Goal: Complete application form

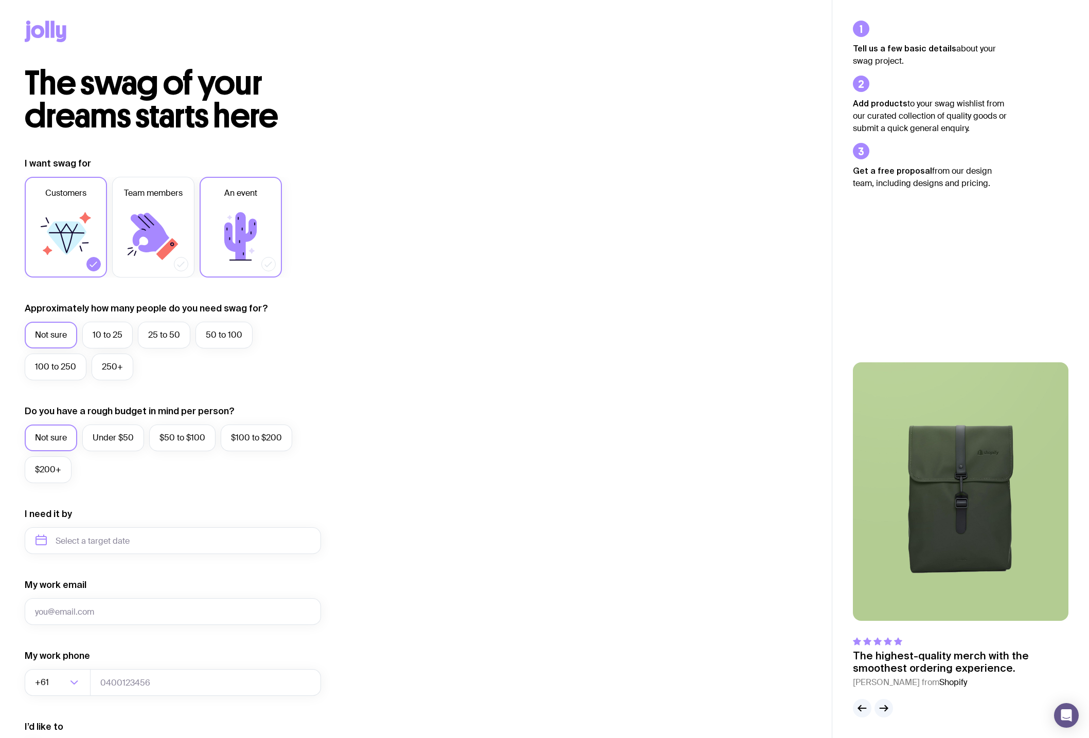
click at [236, 223] on icon at bounding box center [240, 236] width 32 height 48
click at [0, 0] on input "An event" at bounding box center [0, 0] width 0 height 0
click at [58, 367] on label "100 to 250" at bounding box center [56, 367] width 62 height 27
click at [0, 0] on input "100 to 250" at bounding box center [0, 0] width 0 height 0
click at [102, 434] on label "Under $50" at bounding box center [113, 438] width 62 height 27
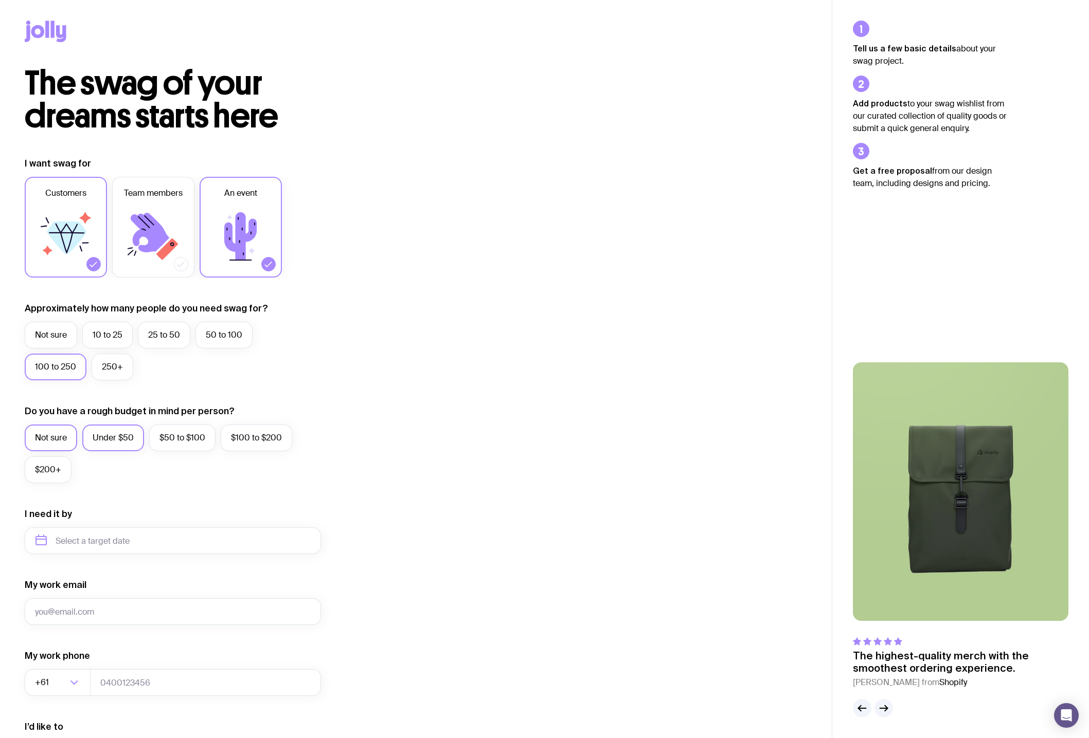
click at [0, 0] on input "Under $50" at bounding box center [0, 0] width 0 height 0
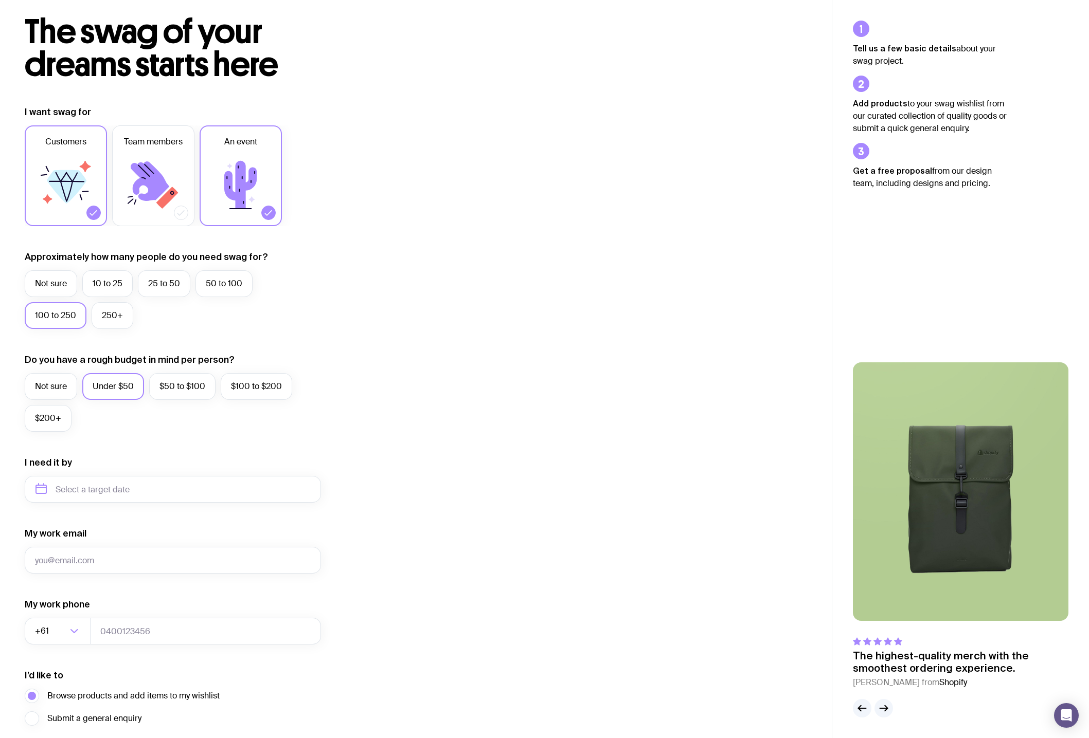
scroll to position [136, 0]
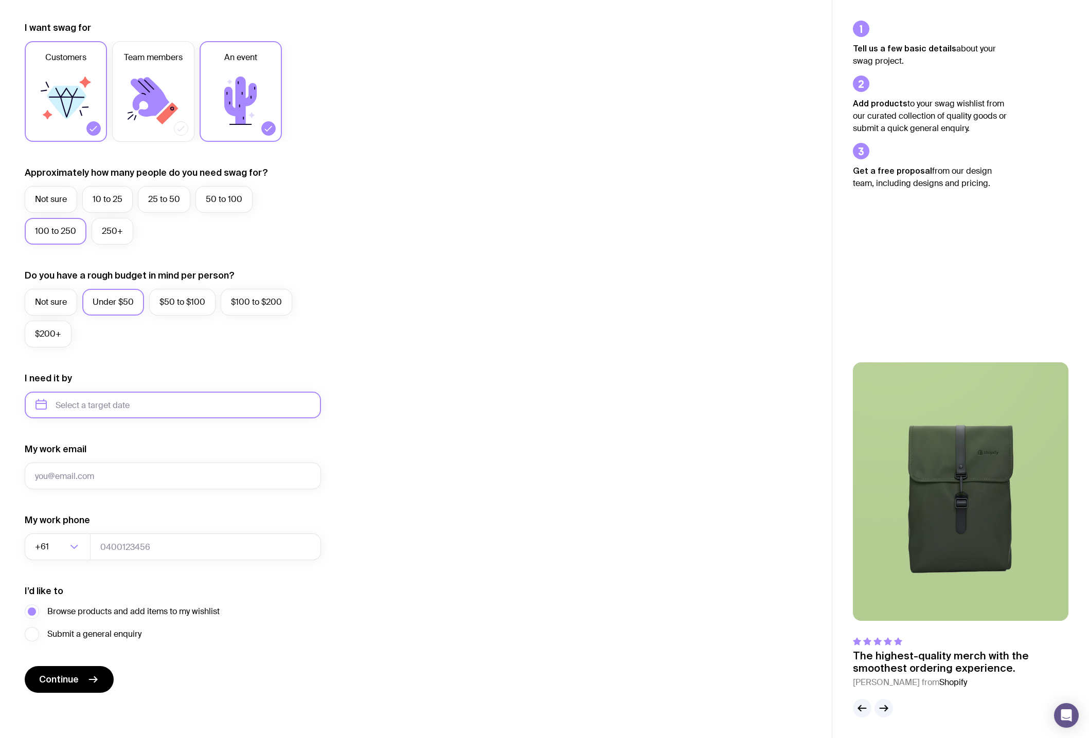
click at [108, 408] on input "text" at bounding box center [173, 405] width 296 height 27
click at [50, 535] on button "Oct" at bounding box center [49, 531] width 38 height 21
type input "[DATE]"
click at [85, 676] on button "Continue" at bounding box center [69, 679] width 89 height 27
click at [168, 484] on input "My work email" at bounding box center [173, 476] width 296 height 27
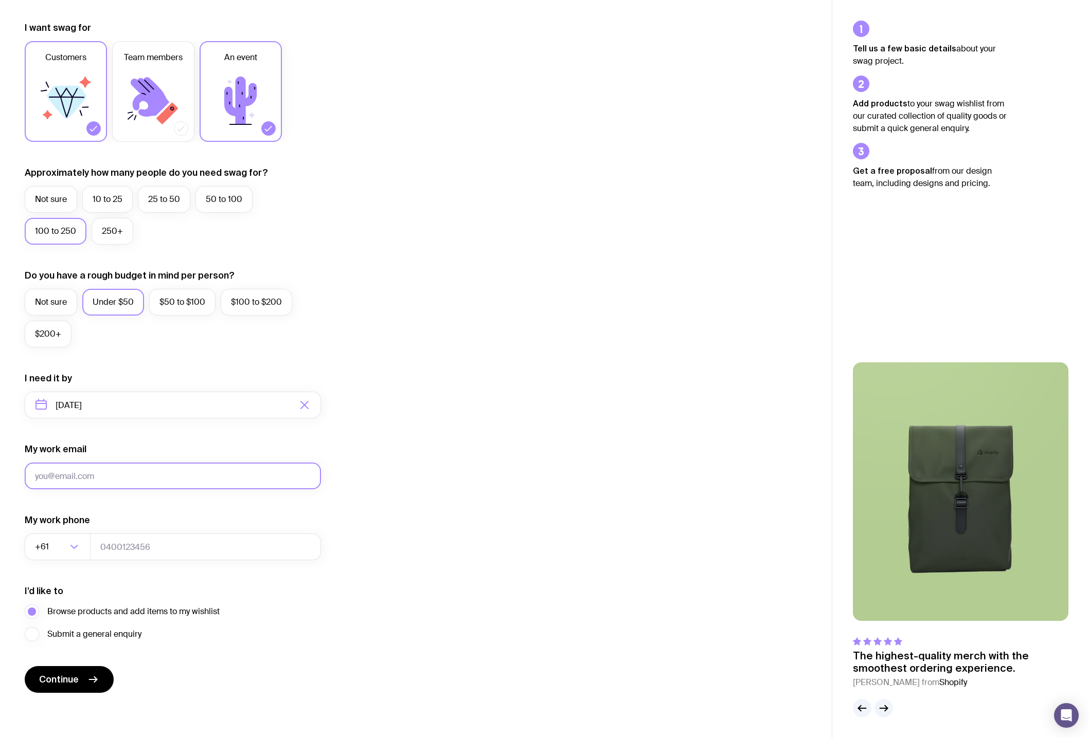
type input "[PERSON_NAME][EMAIL_ADDRESS][PERSON_NAME][DOMAIN_NAME]"
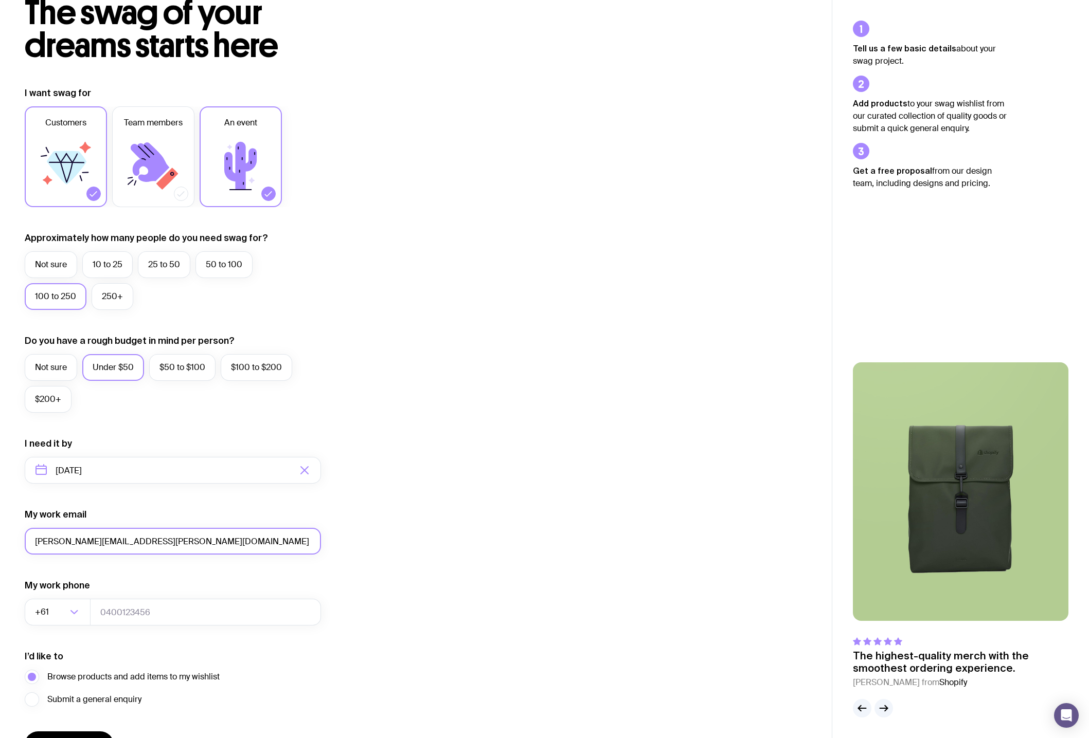
scroll to position [0, 0]
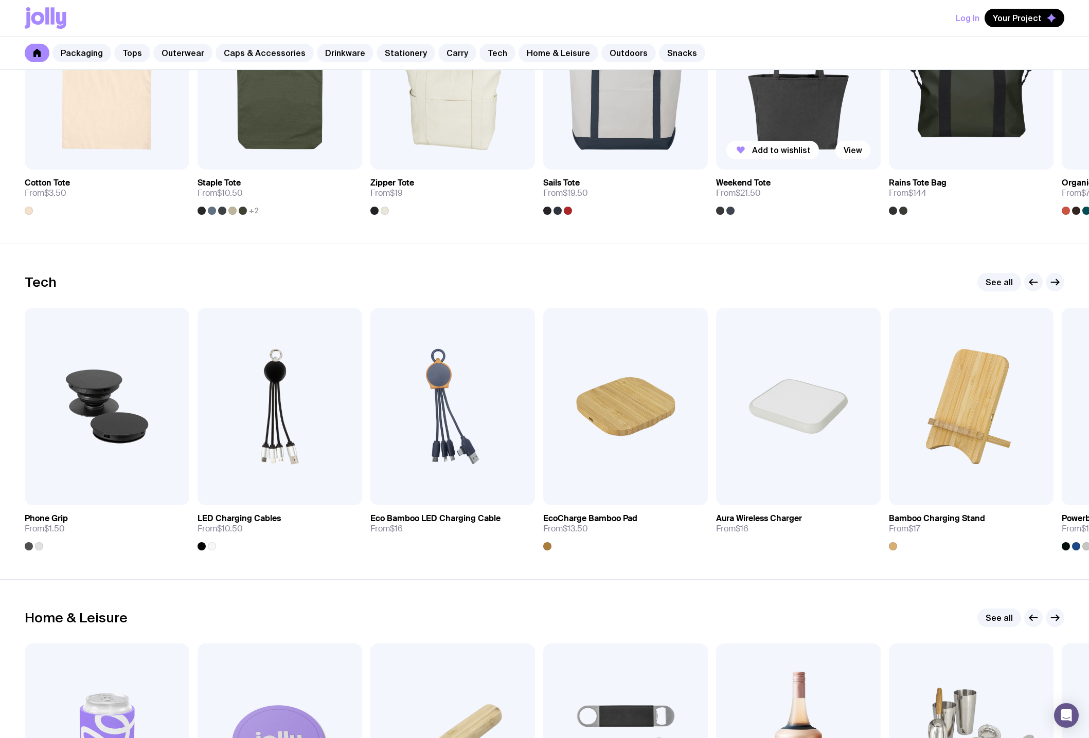
scroll to position [2314, 0]
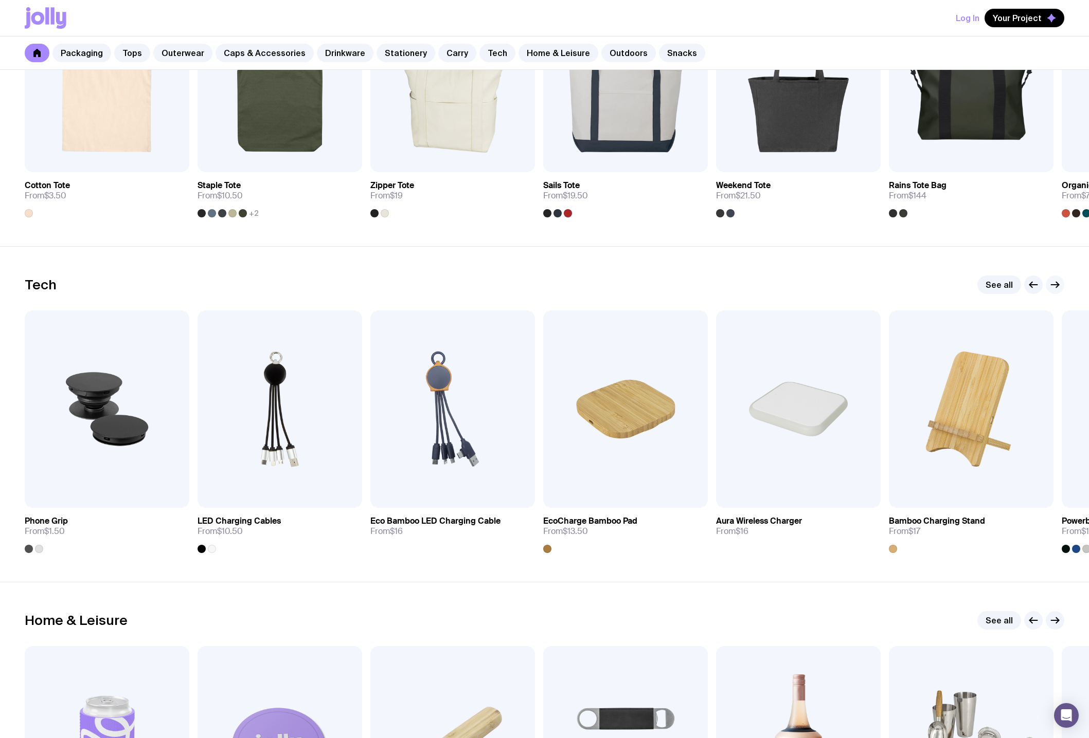
click at [1056, 286] on icon "button" at bounding box center [1054, 285] width 12 height 12
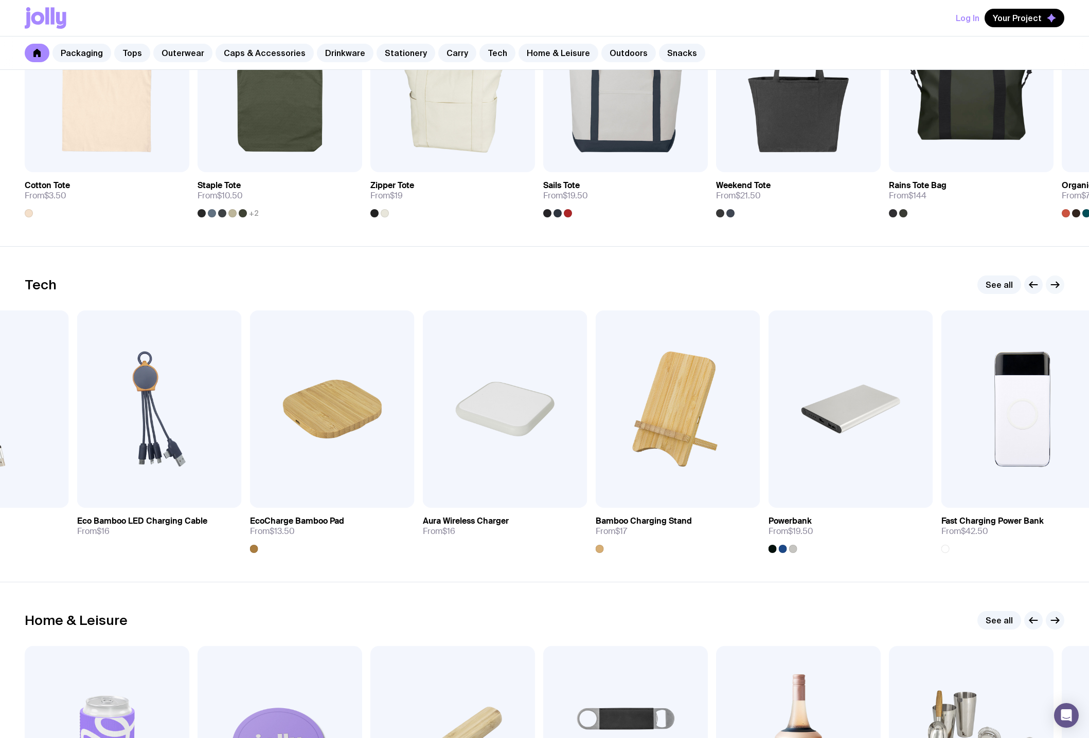
click at [1056, 286] on icon "button" at bounding box center [1054, 285] width 12 height 12
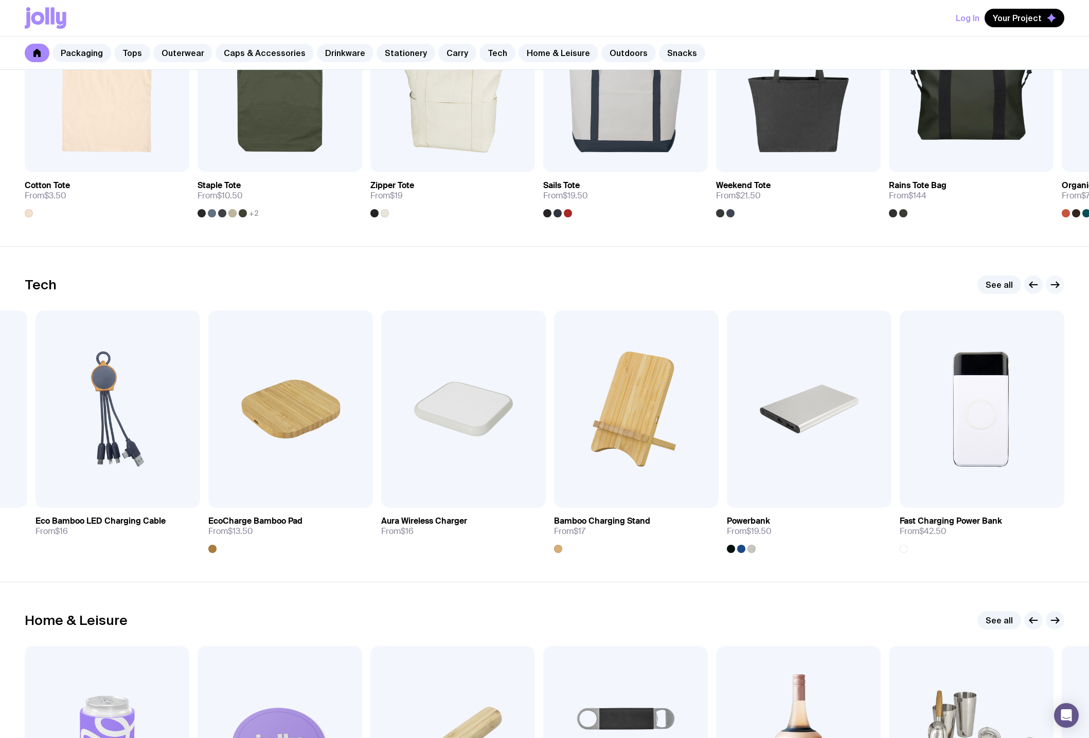
click at [1056, 286] on icon "button" at bounding box center [1054, 285] width 12 height 12
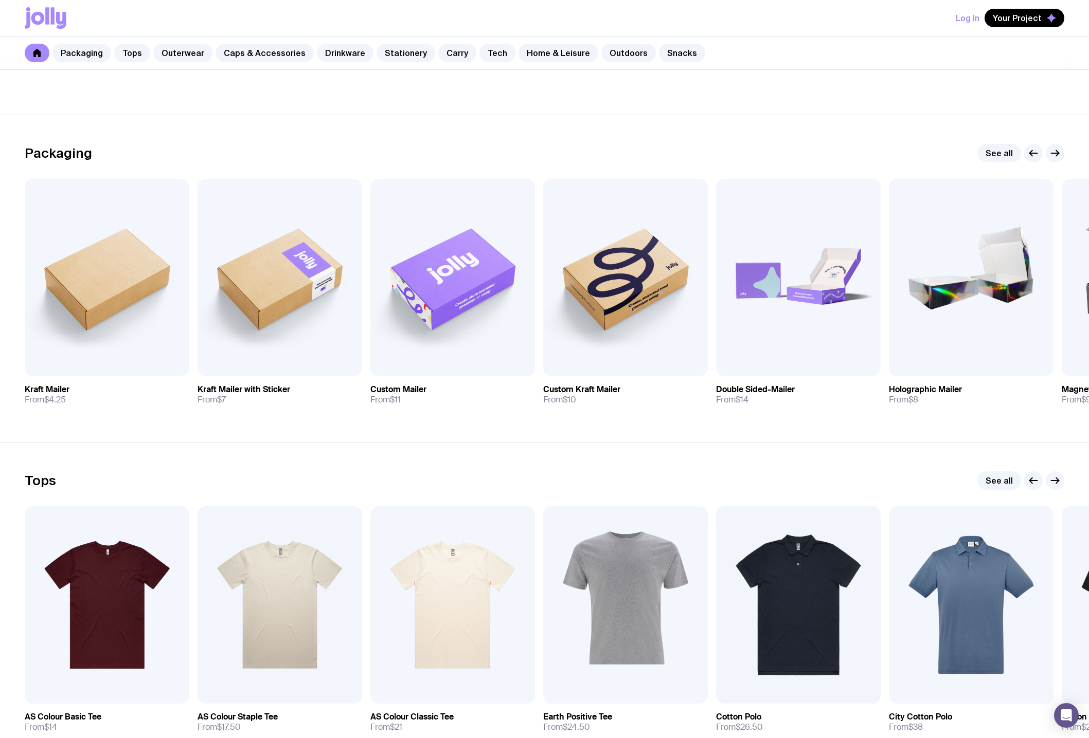
scroll to position [103, 0]
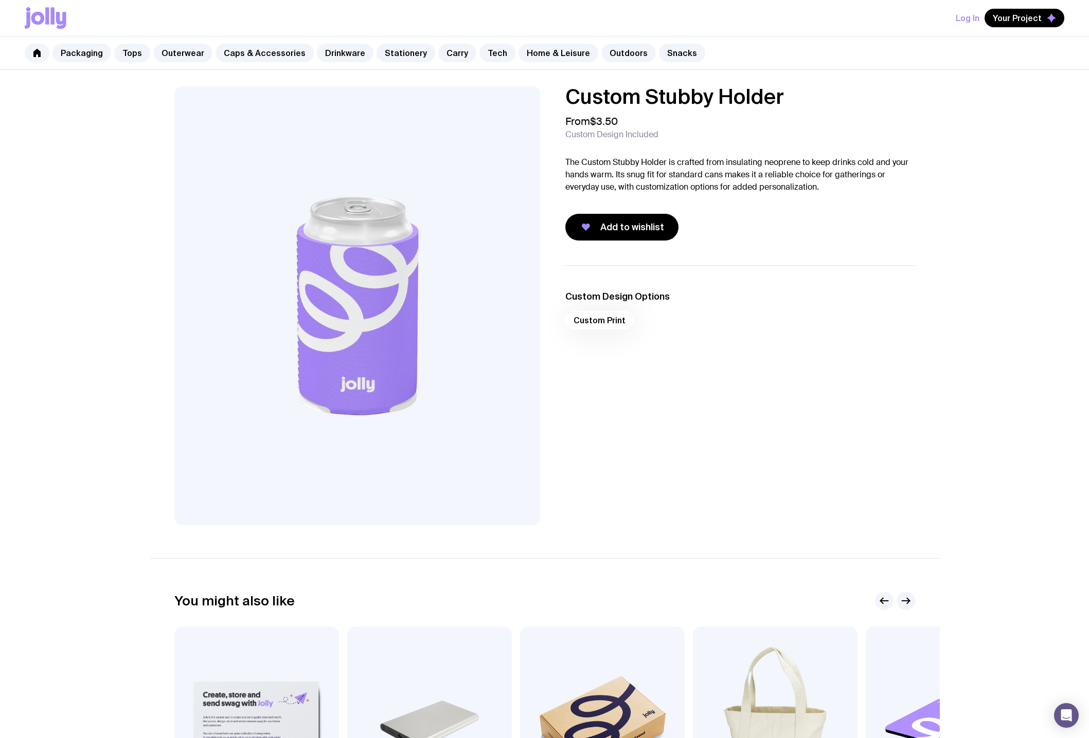
drag, startPoint x: 1018, startPoint y: 77, endPoint x: 1024, endPoint y: 87, distance: 11.7
click at [1021, 82] on div "Custom Stubby Holder From $3.50 Custom Design Included The Custom Stubby Holder…" at bounding box center [544, 494] width 1089 height 849
